Goal: Information Seeking & Learning: Learn about a topic

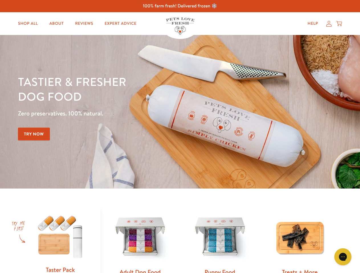
click at [180, 137] on div "Tastier & fresher dog food Zero preservatives. 100% natural. Try Now" at bounding box center [126, 111] width 216 height 75
click at [343, 257] on icon "Gorgias live chat" at bounding box center [342, 256] width 5 height 5
